Goal: Information Seeking & Learning: Learn about a topic

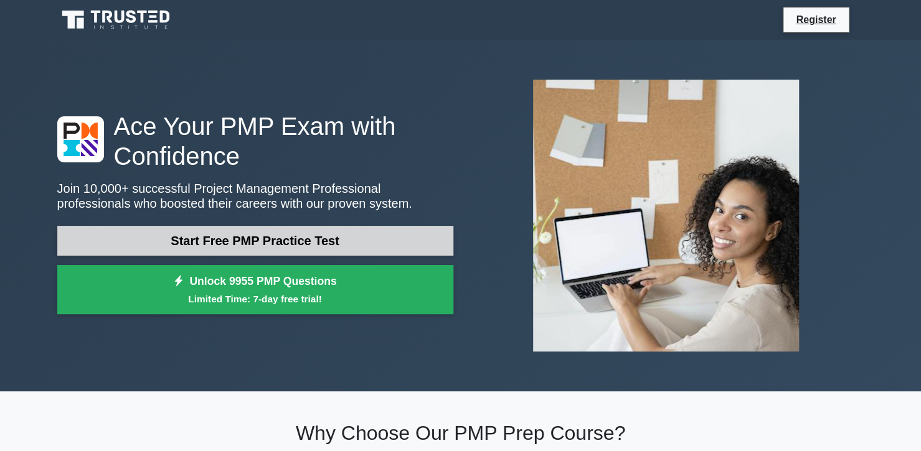
click at [170, 237] on link "Start Free PMP Practice Test" at bounding box center [255, 241] width 396 height 30
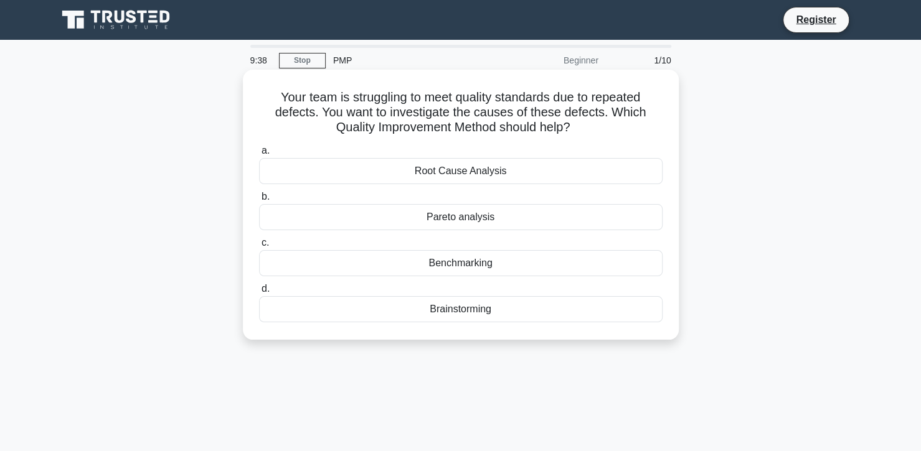
click at [449, 173] on div "Root Cause Analysis" at bounding box center [460, 171] width 403 height 26
click at [259, 155] on input "a. Root Cause Analysis" at bounding box center [259, 151] width 0 height 8
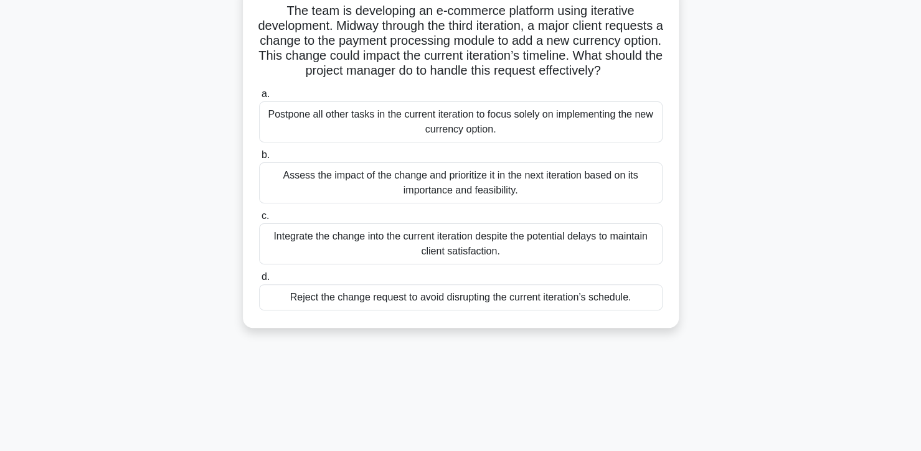
scroll to position [87, 0]
click at [388, 202] on div "Assess the impact of the change and prioritize it in the next iteration based o…" at bounding box center [460, 182] width 403 height 41
click at [259, 159] on input "b. Assess the impact of the change and prioritize it in the next iteration base…" at bounding box center [259, 155] width 0 height 8
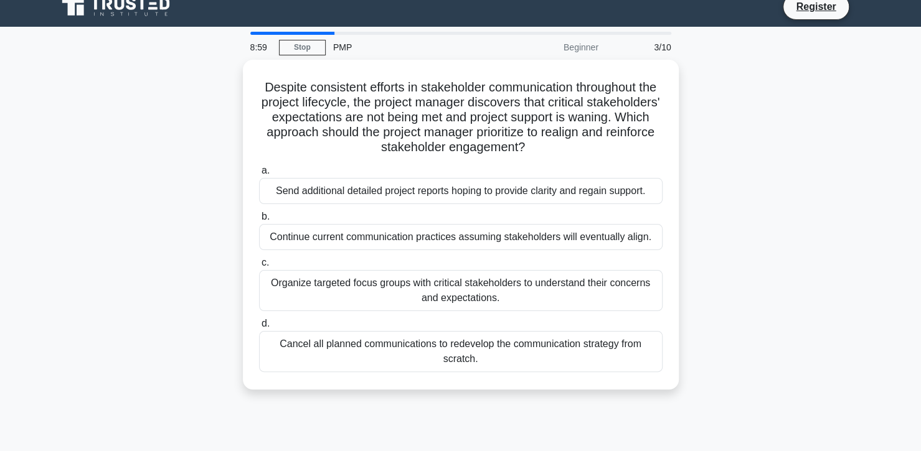
scroll to position [0, 0]
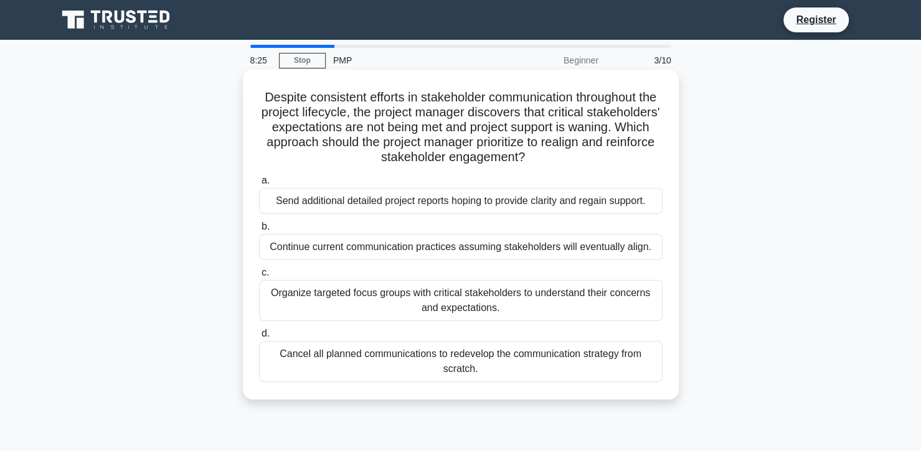
click at [349, 297] on div "Organize targeted focus groups with critical stakeholders to understand their c…" at bounding box center [460, 300] width 403 height 41
click at [259, 277] on input "c. Organize targeted focus groups with critical stakeholders to understand thei…" at bounding box center [259, 273] width 0 height 8
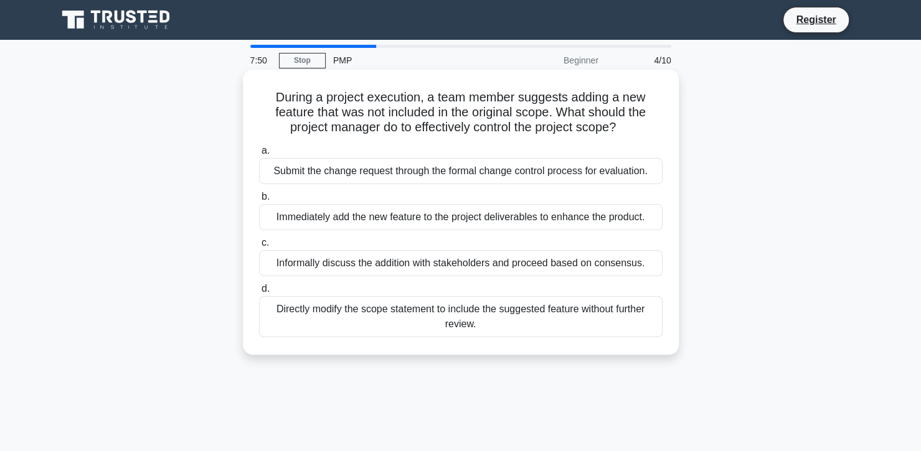
click at [324, 164] on div "Submit the change request through the formal change control process for evaluat…" at bounding box center [460, 171] width 403 height 26
click at [259, 155] on input "a. Submit the change request through the formal change control process for eval…" at bounding box center [259, 151] width 0 height 8
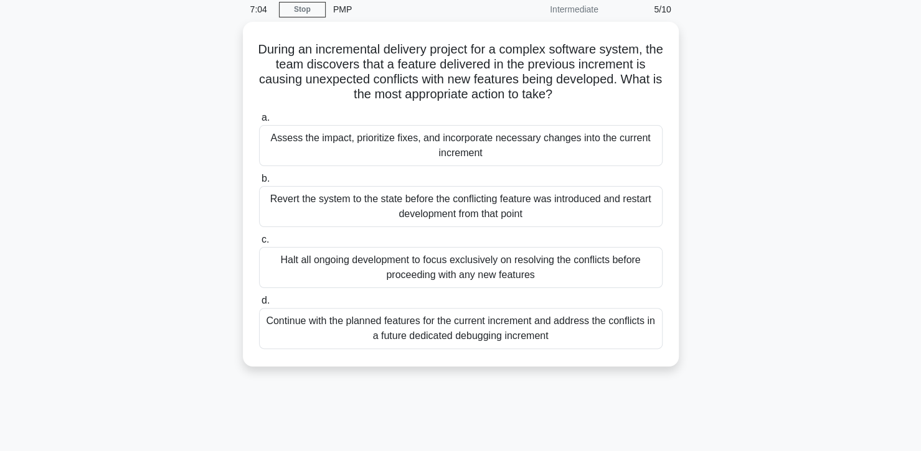
scroll to position [52, 0]
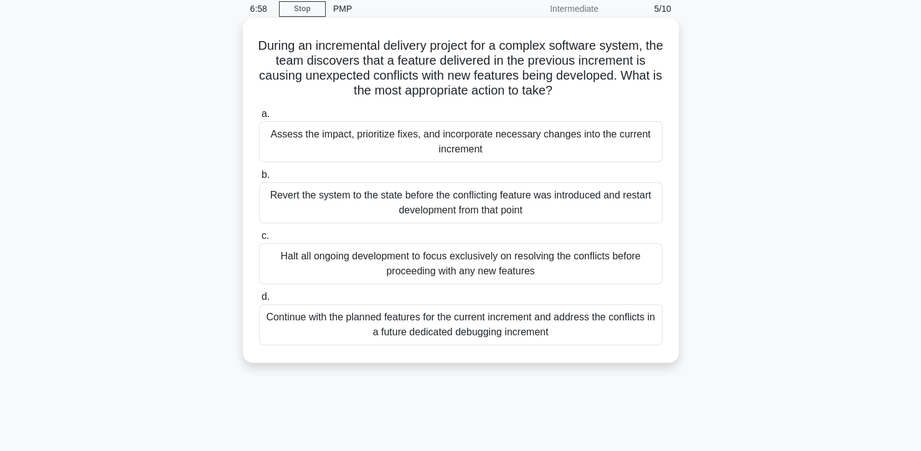
click at [395, 314] on div "Continue with the planned features for the current increment and address the co…" at bounding box center [460, 324] width 403 height 41
click at [259, 301] on input "d. Continue with the planned features for the current increment and address the…" at bounding box center [259, 297] width 0 height 8
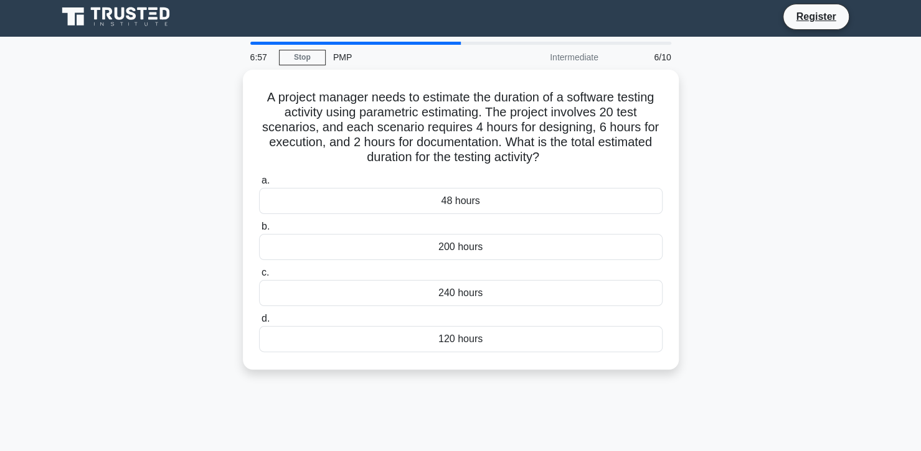
scroll to position [0, 0]
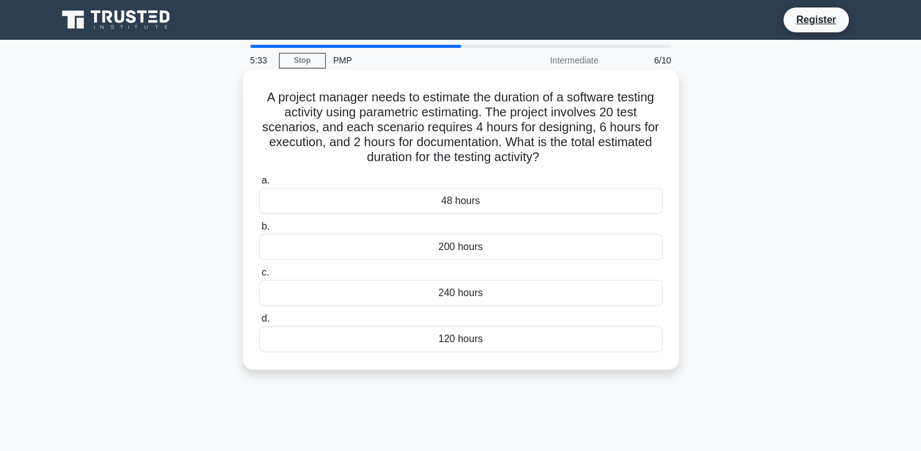
click at [438, 293] on div "240 hours" at bounding box center [460, 293] width 403 height 26
click at [259, 277] on input "c. 240 hours" at bounding box center [259, 273] width 0 height 8
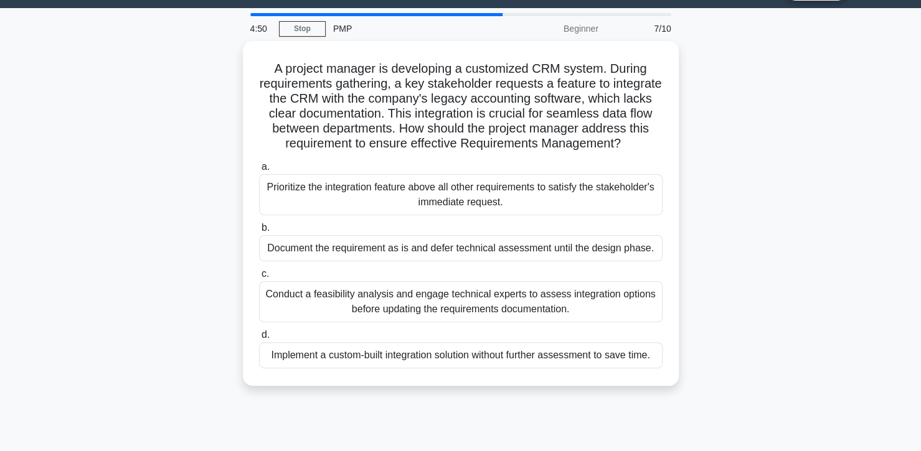
scroll to position [32, 0]
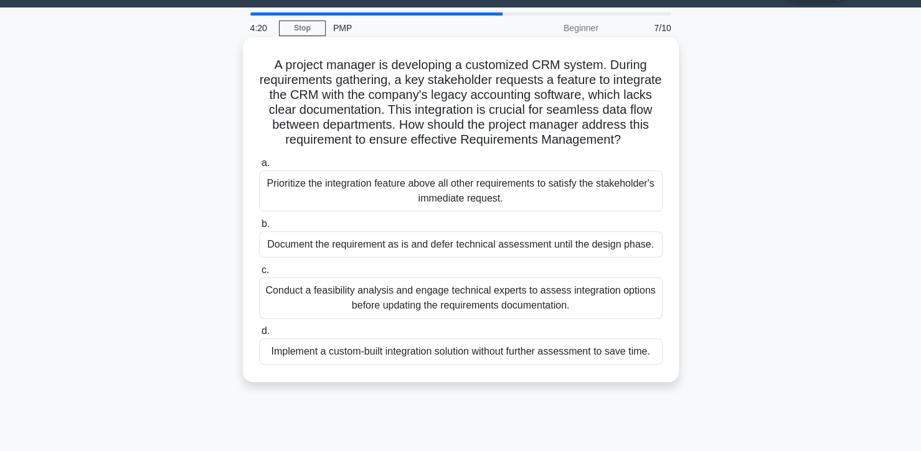
click at [396, 311] on div "Conduct a feasibility analysis and engage technical experts to assess integrati…" at bounding box center [460, 298] width 403 height 41
click at [259, 274] on input "c. Conduct a feasibility analysis and engage technical experts to assess integr…" at bounding box center [259, 270] width 0 height 8
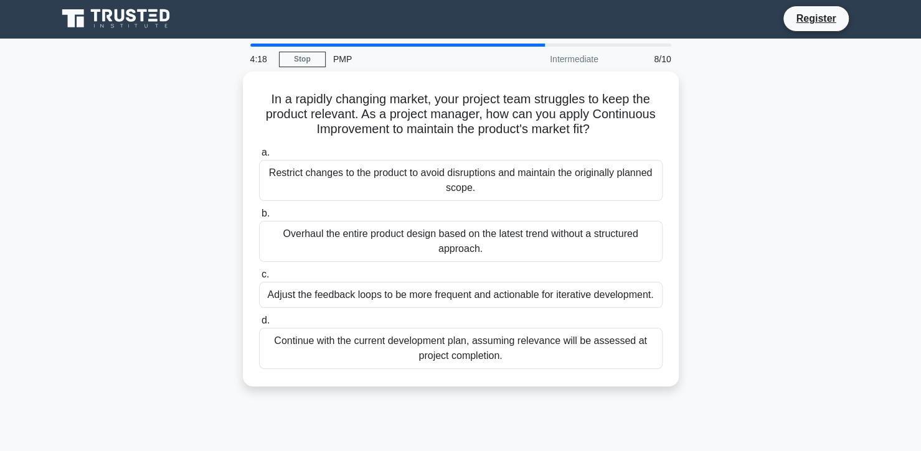
scroll to position [0, 0]
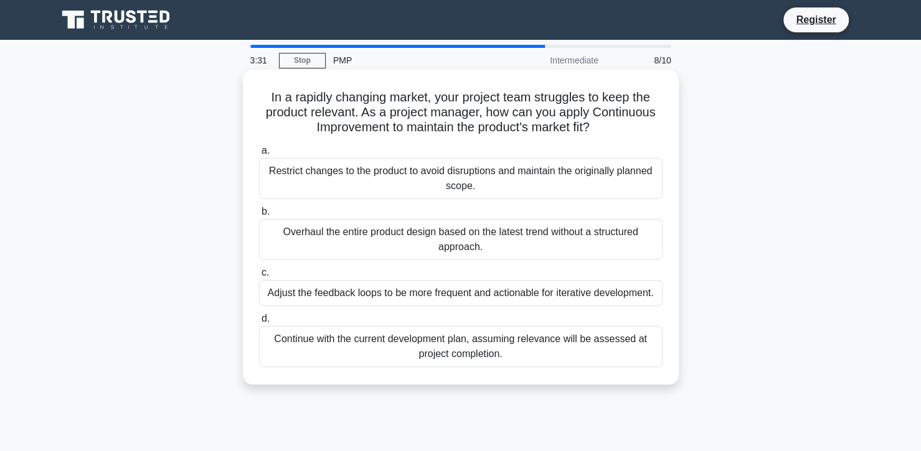
click at [323, 292] on div "Adjust the feedback loops to be more frequent and actionable for iterative deve…" at bounding box center [460, 293] width 403 height 26
click at [259, 277] on input "c. Adjust the feedback loops to be more frequent and actionable for iterative d…" at bounding box center [259, 273] width 0 height 8
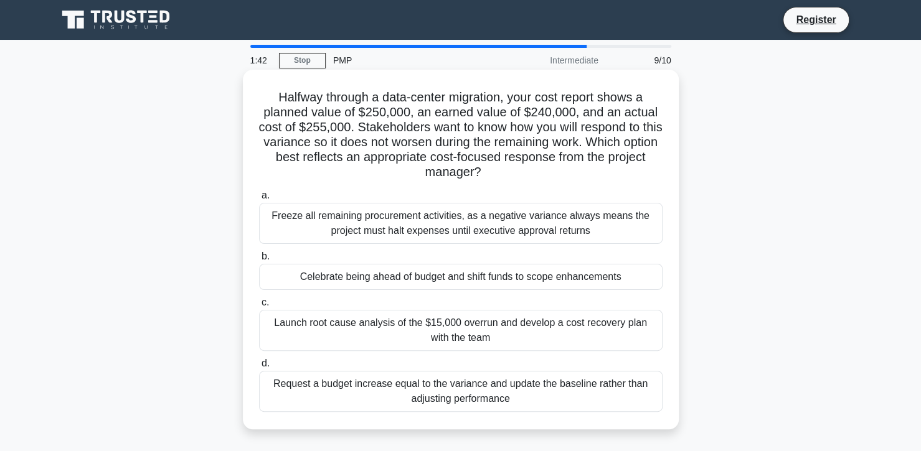
click at [378, 334] on div "Launch root cause analysis of the $15,000 overrun and develop a cost recovery p…" at bounding box center [460, 330] width 403 height 41
click at [259, 307] on input "c. Launch root cause analysis of the $15,000 overrun and develop a cost recover…" at bounding box center [259, 303] width 0 height 8
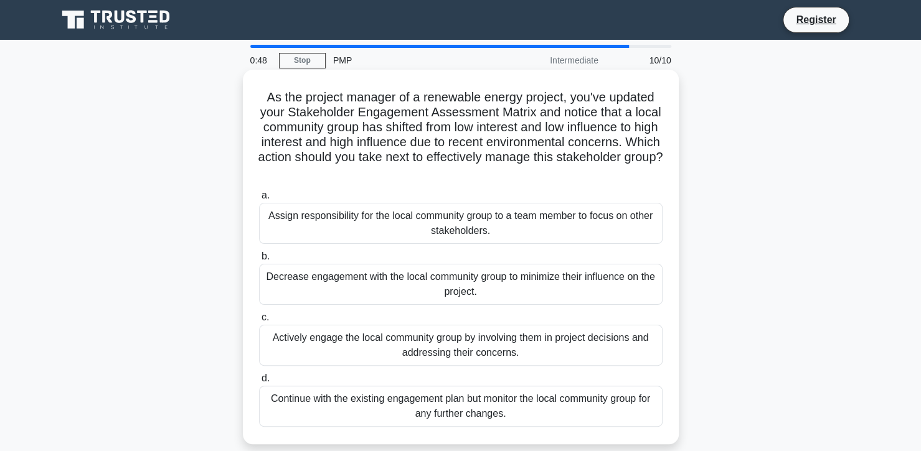
click at [289, 344] on div "Actively engage the local community group by involving them in project decision…" at bounding box center [460, 345] width 403 height 41
click at [259, 322] on input "c. Actively engage the local community group by involving them in project decis…" at bounding box center [259, 318] width 0 height 8
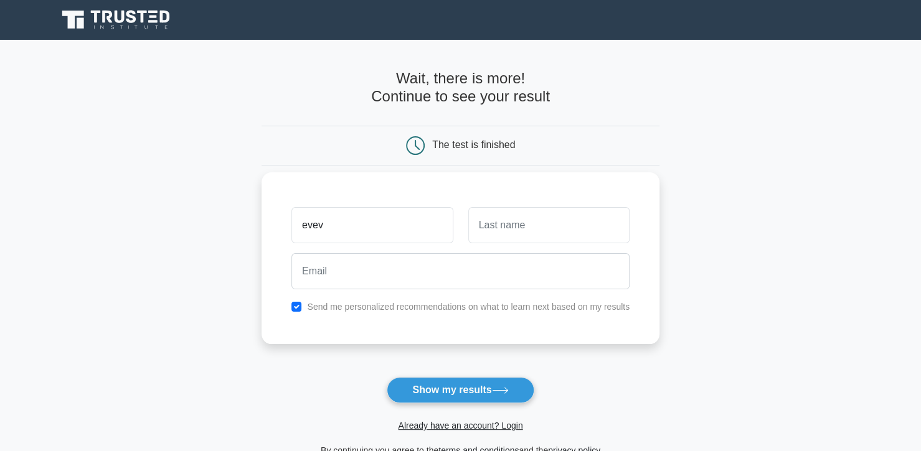
type input "evev"
click at [489, 218] on input "text" at bounding box center [548, 225] width 161 height 36
type input "vve"
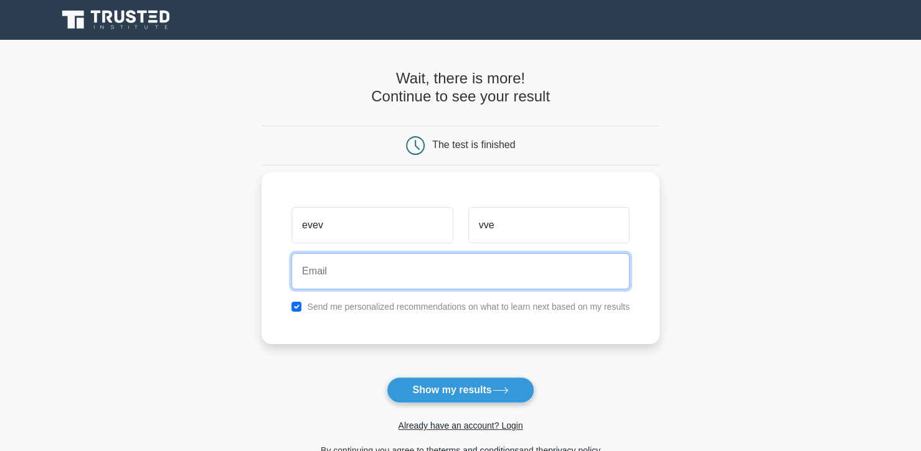
click at [443, 272] on input "email" at bounding box center [460, 271] width 338 height 36
type input "veve@gmail.com"
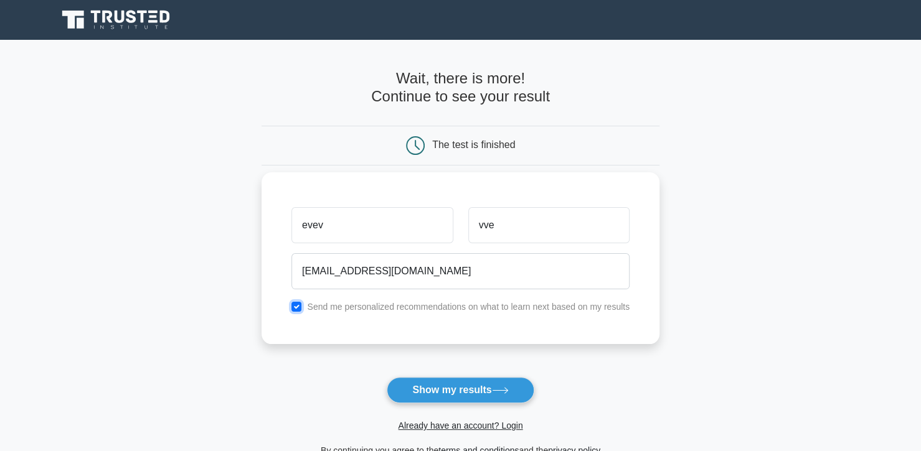
click at [296, 302] on input "checkbox" at bounding box center [296, 307] width 10 height 10
checkbox input "false"
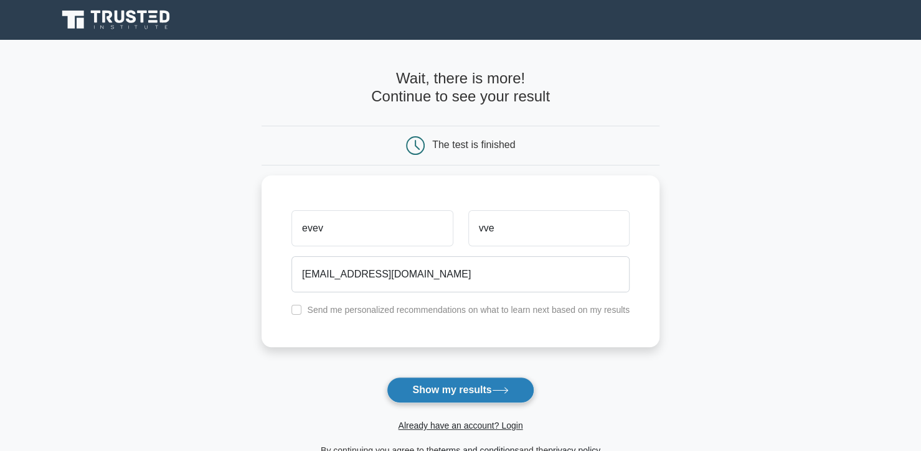
click at [431, 390] on button "Show my results" at bounding box center [460, 390] width 147 height 26
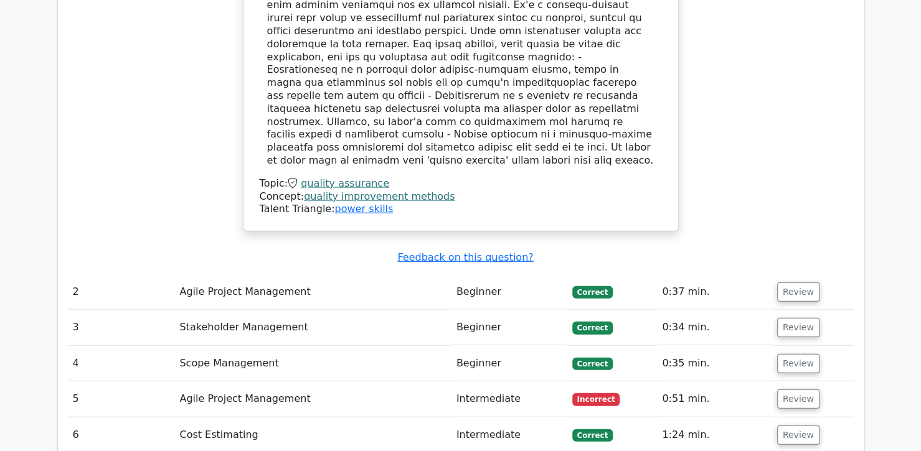
scroll to position [1603, 0]
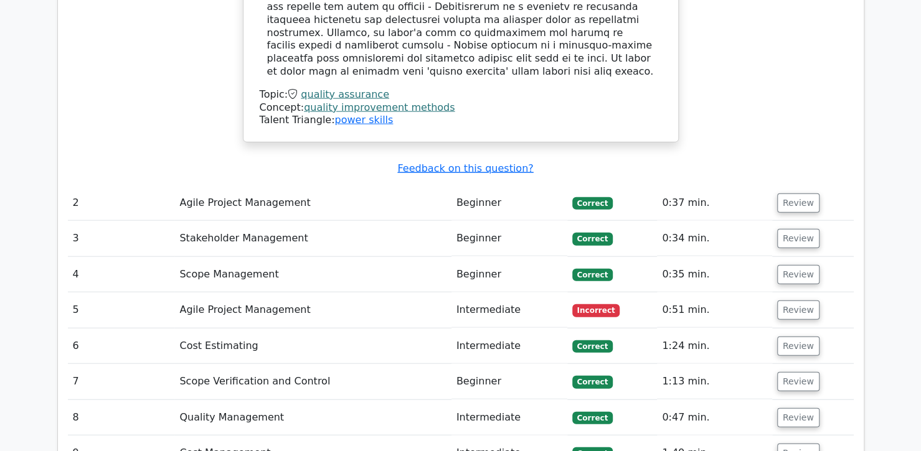
click at [354, 293] on td "Agile Project Management" at bounding box center [312, 310] width 276 height 35
click at [789, 301] on button "Review" at bounding box center [798, 310] width 42 height 19
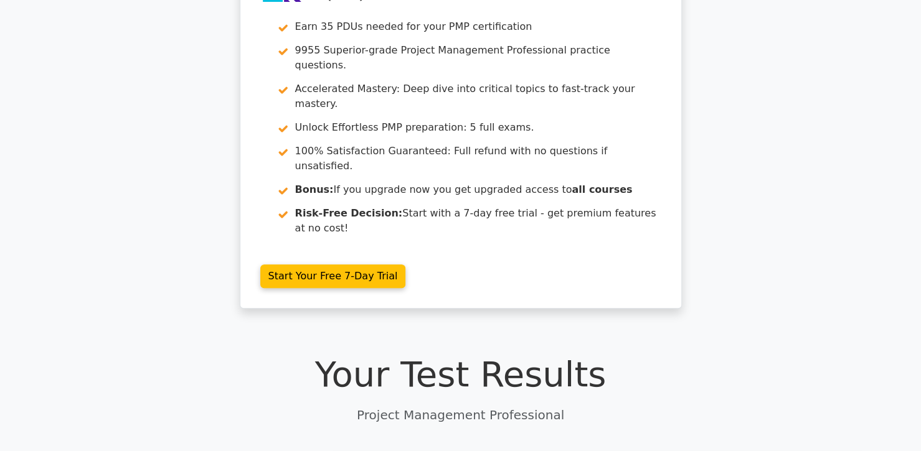
scroll to position [105, 0]
